Goal: Task Accomplishment & Management: Complete application form

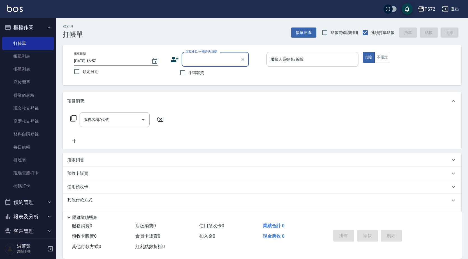
click at [206, 60] on input "顧客姓名/手機號碼/編號" at bounding box center [211, 59] width 54 height 10
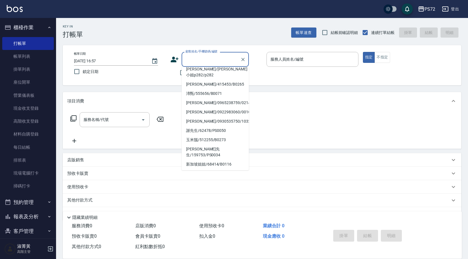
scroll to position [86, 0]
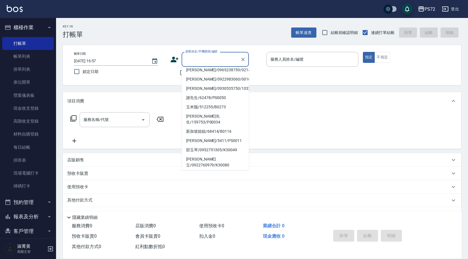
click at [200, 179] on li "[PERSON_NAME]小姐/3456789/PS0018" at bounding box center [215, 186] width 67 height 15
type input "[PERSON_NAME]小姐/3456789/PS0018"
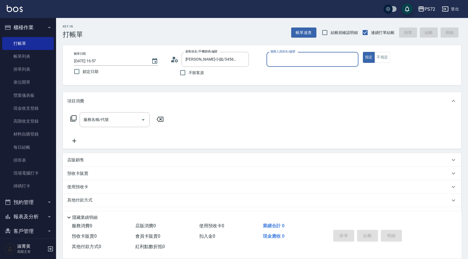
type input "kiwi-3"
click at [121, 115] on input "服務名稱/代號" at bounding box center [110, 120] width 57 height 10
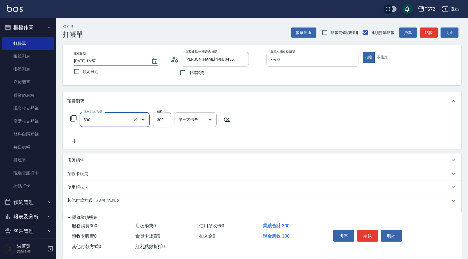
type input "洗髮(A級)(500)"
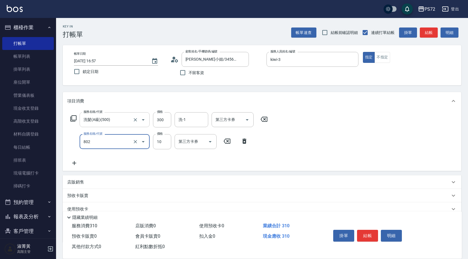
type input "潤絲(802)"
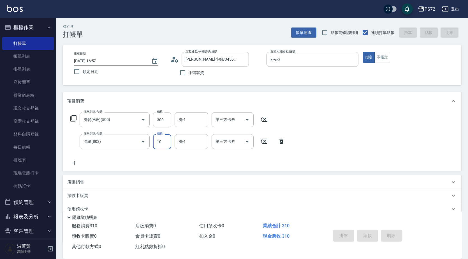
type input "[DATE] 19:52"
